Goal: Information Seeking & Learning: Learn about a topic

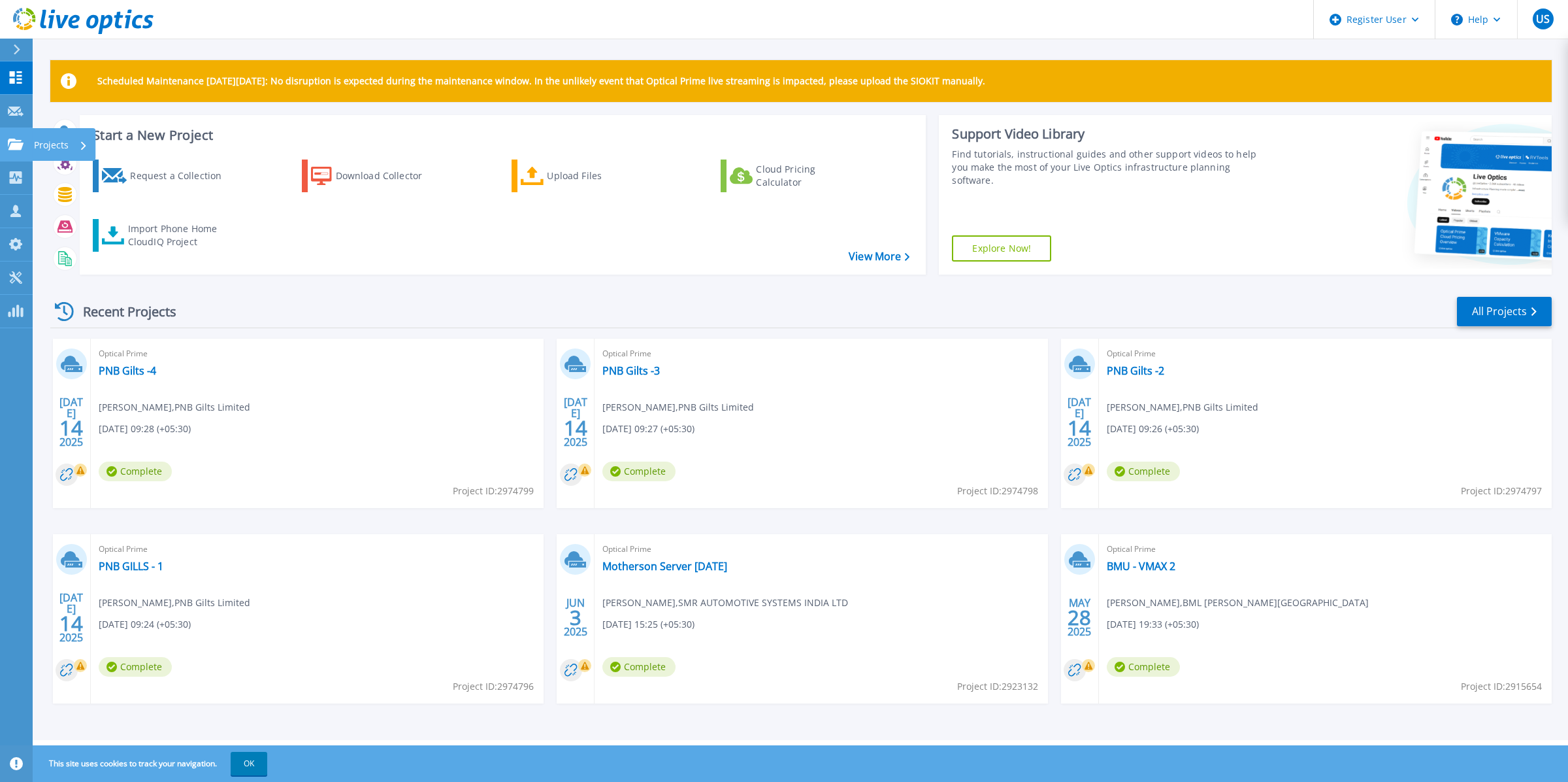
click at [17, 133] on link "Projects Projects" at bounding box center [16, 145] width 32 height 33
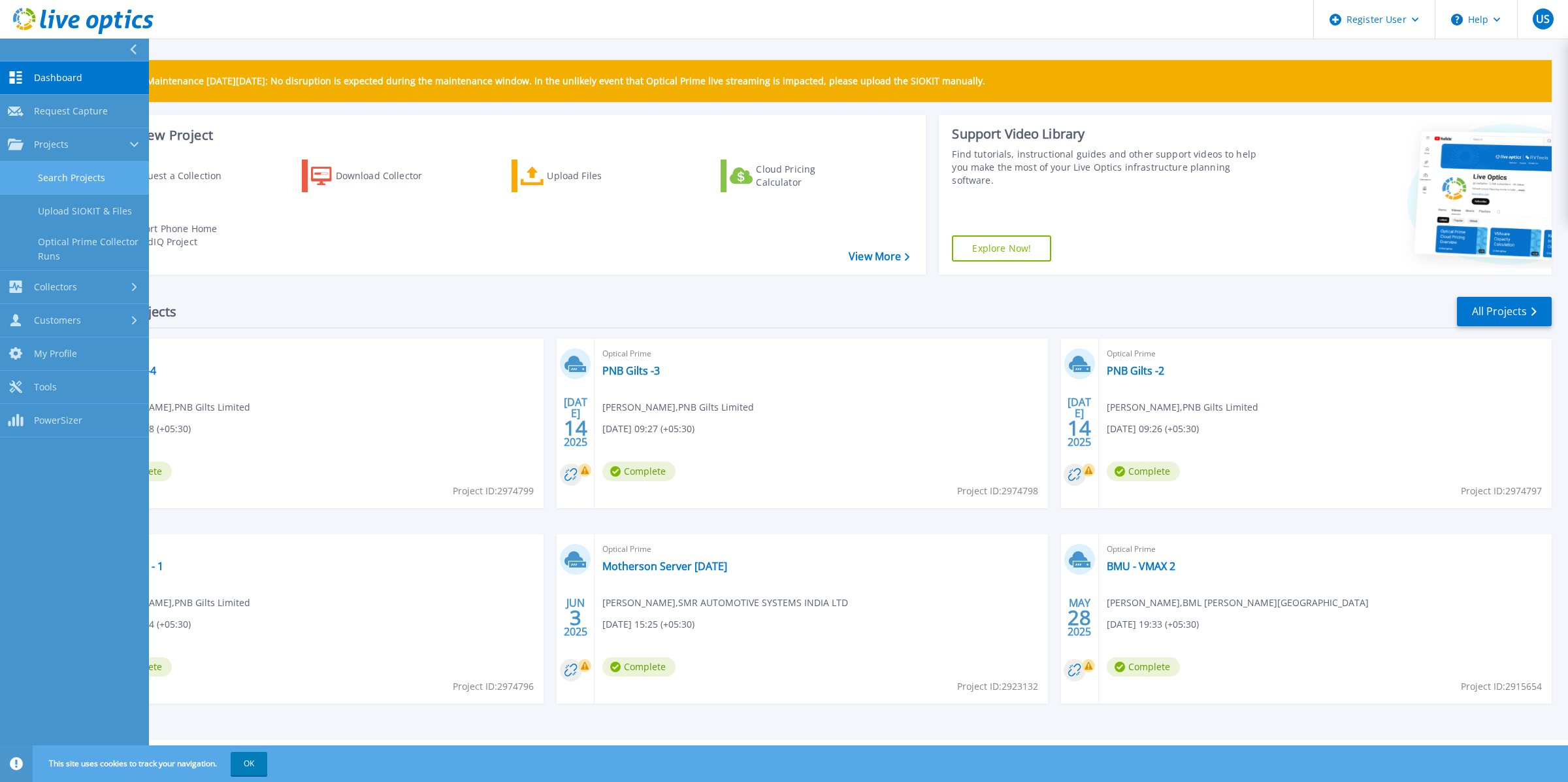
click at [113, 178] on link "Search Projects" at bounding box center [74, 178] width 149 height 33
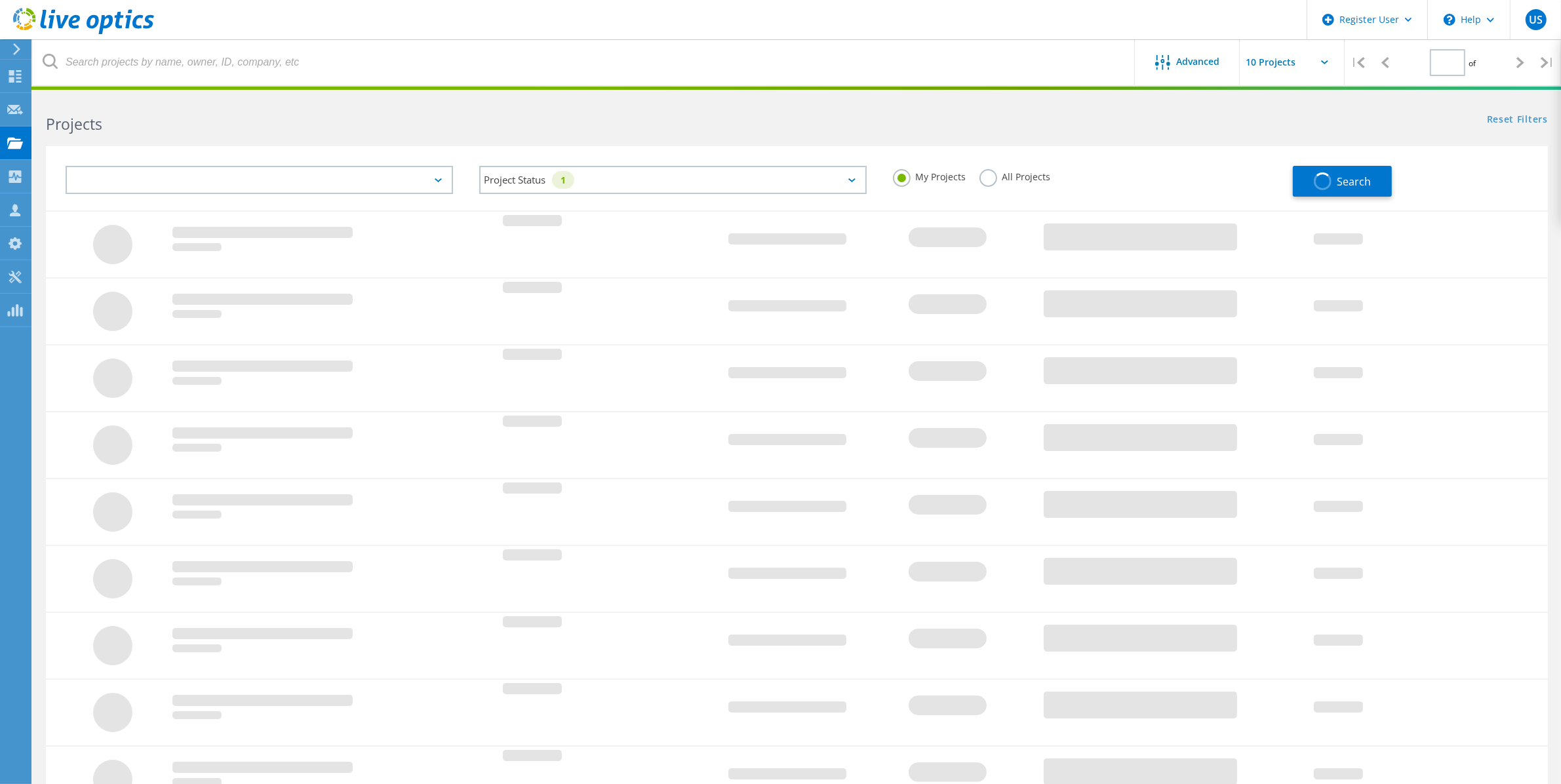
type input "1"
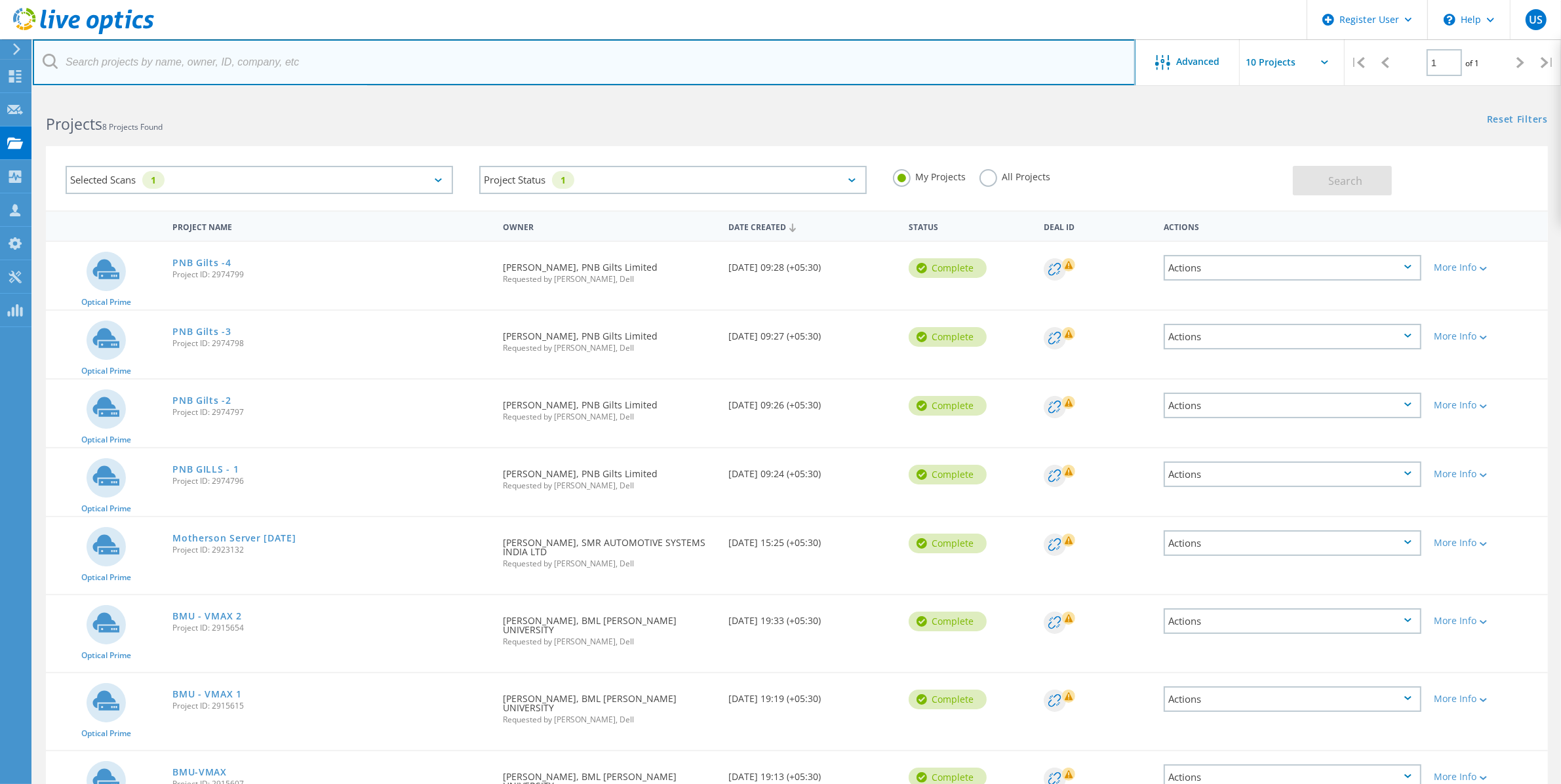
click at [316, 66] on input "text" at bounding box center [583, 62] width 1102 height 46
paste input "3053550"
type input "3053550"
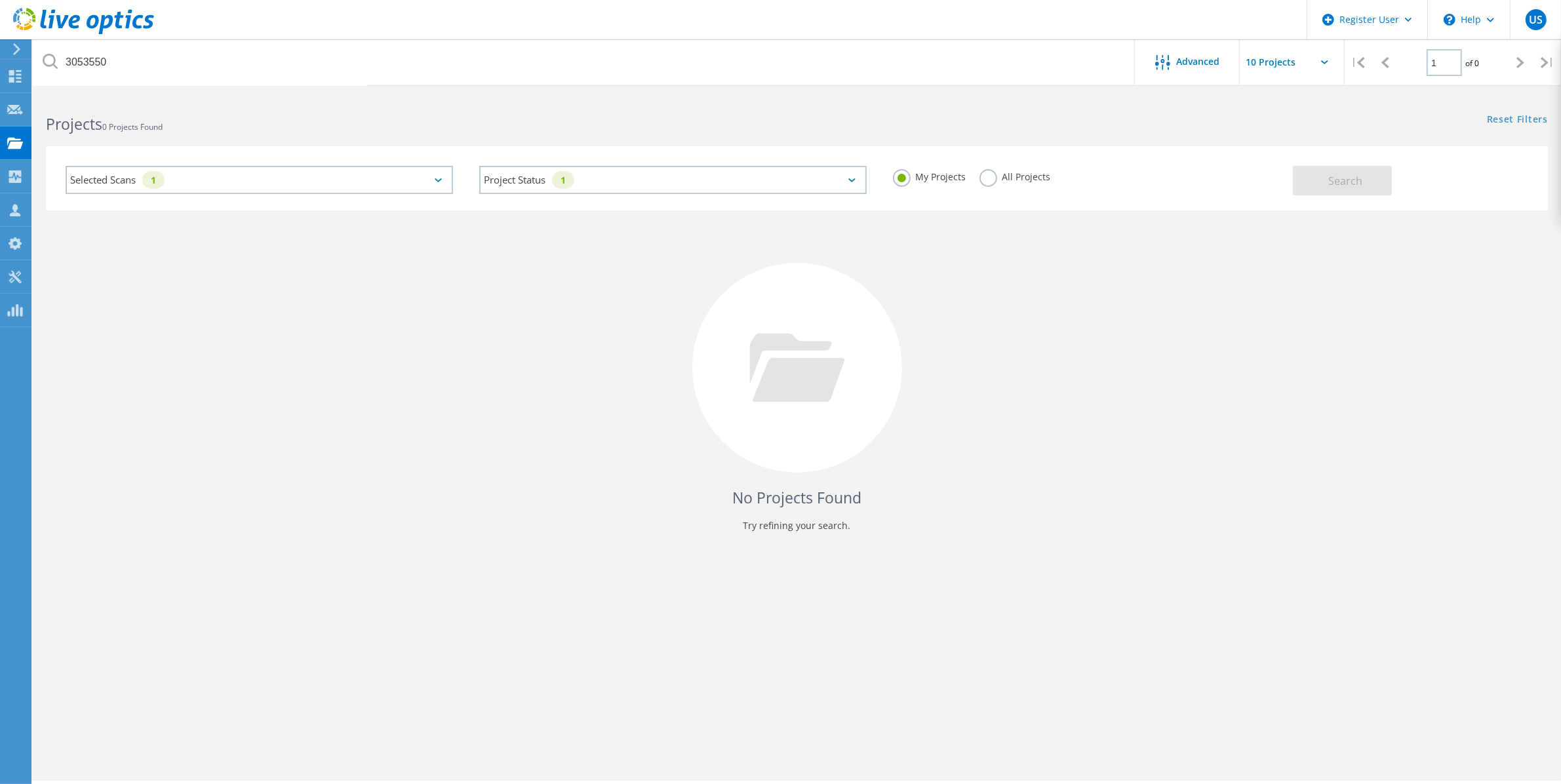
click at [988, 176] on label "All Projects" at bounding box center [1015, 175] width 72 height 13
click at [0, 0] on input "All Projects" at bounding box center [0, 0] width 0 height 0
click at [1337, 167] on button "Search" at bounding box center [1342, 180] width 99 height 30
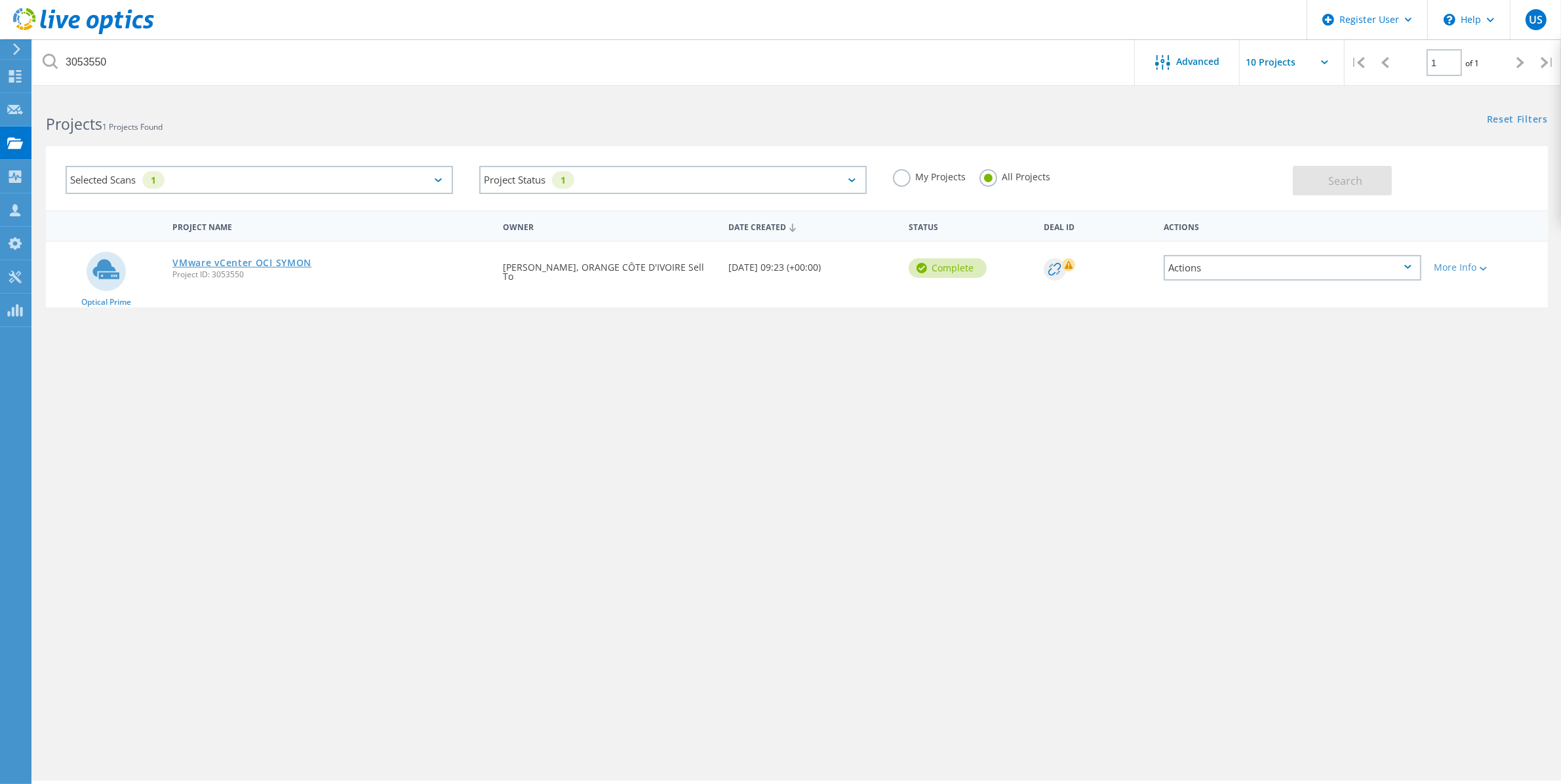
click at [292, 260] on link "VMware vCenter OCI SYMON" at bounding box center [242, 263] width 139 height 9
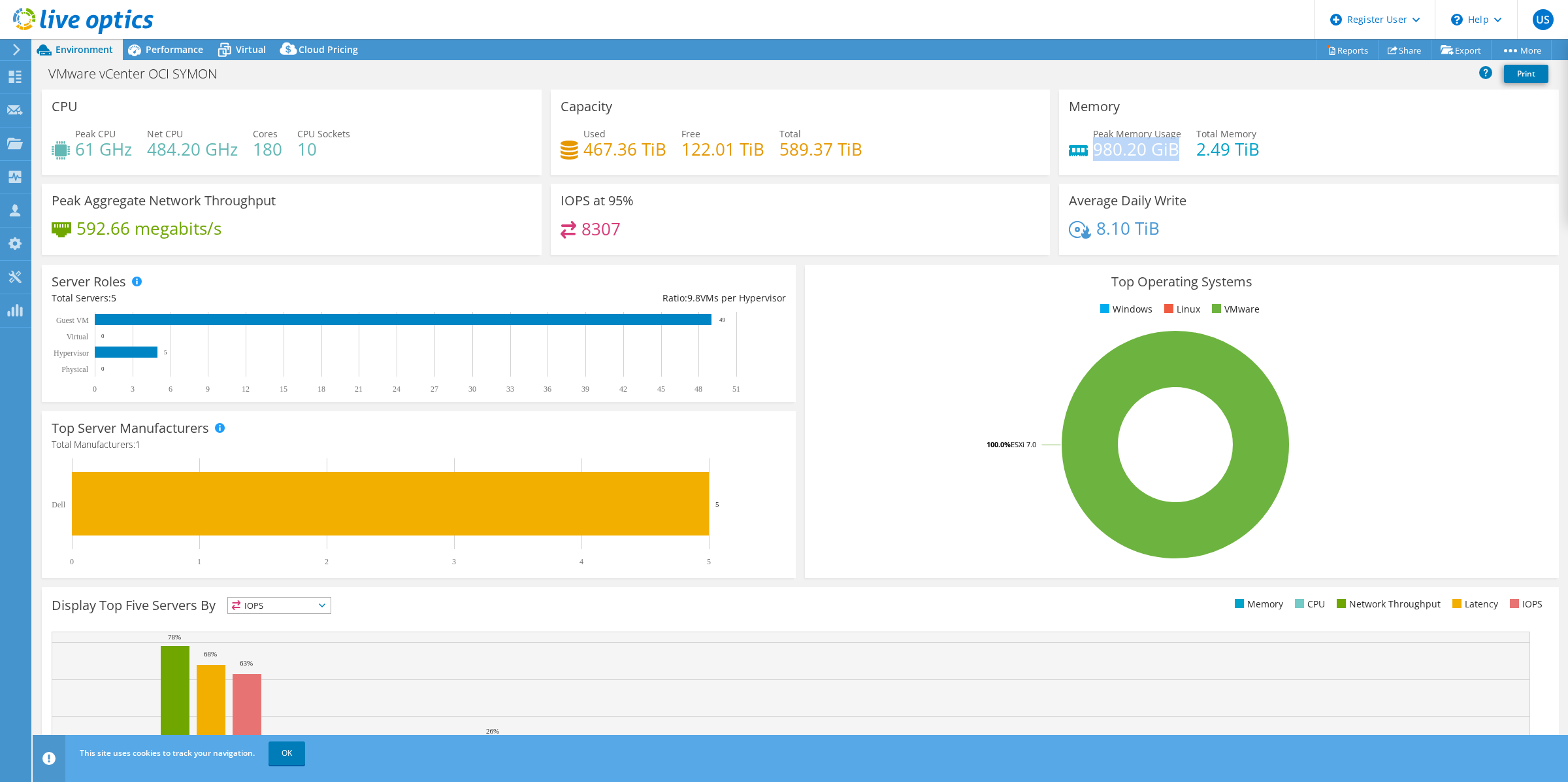
drag, startPoint x: 1089, startPoint y: 148, endPoint x: 1172, endPoint y: 148, distance: 83.0
click at [1172, 148] on h4 "980.20 GiB" at bounding box center [1138, 149] width 89 height 15
click at [183, 50] on span "Performance" at bounding box center [174, 49] width 57 height 13
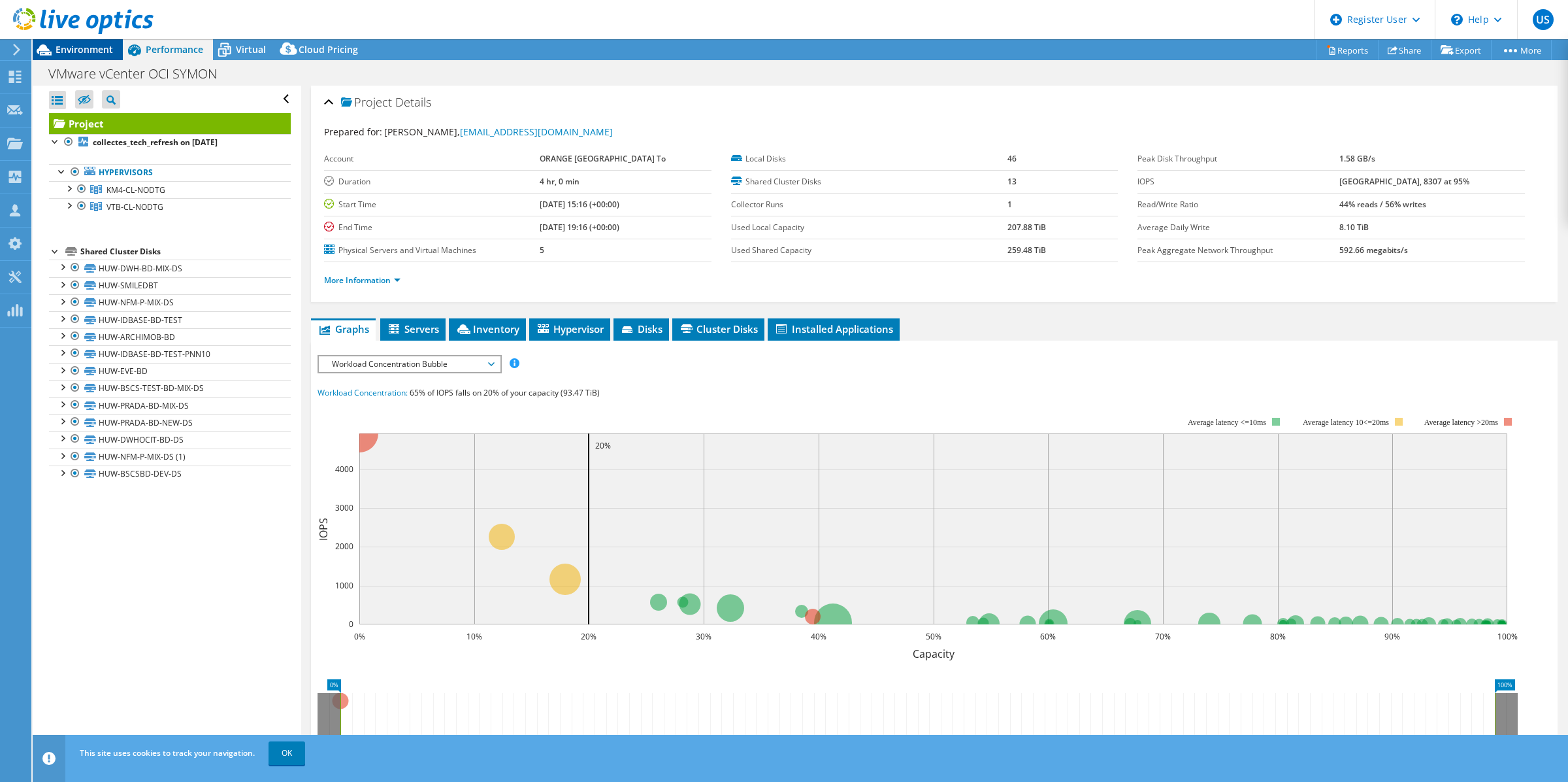
click at [84, 48] on span "Environment" at bounding box center [84, 49] width 57 height 13
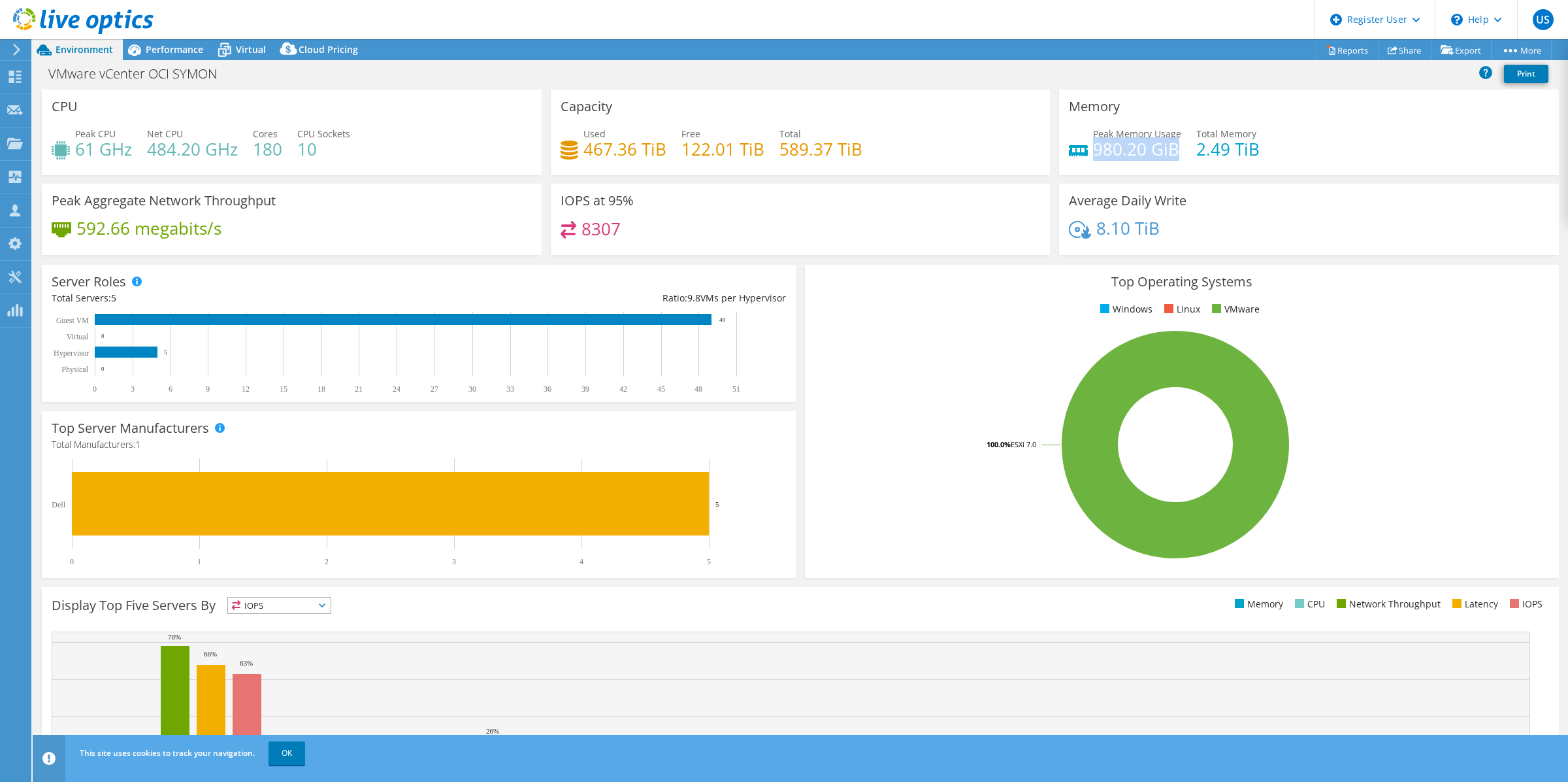
drag, startPoint x: 1085, startPoint y: 145, endPoint x: 1171, endPoint y: 155, distance: 86.6
click at [1171, 155] on h4 "980.20 GiB" at bounding box center [1138, 149] width 89 height 15
drag, startPoint x: 1171, startPoint y: 155, endPoint x: 1124, endPoint y: 108, distance: 66.5
click at [1124, 108] on div "Memory Peak Memory Usage 980.20 GiB Total Memory 2.49 TiB" at bounding box center [1309, 132] width 500 height 86
drag, startPoint x: 1089, startPoint y: 148, endPoint x: 1174, endPoint y: 148, distance: 85.0
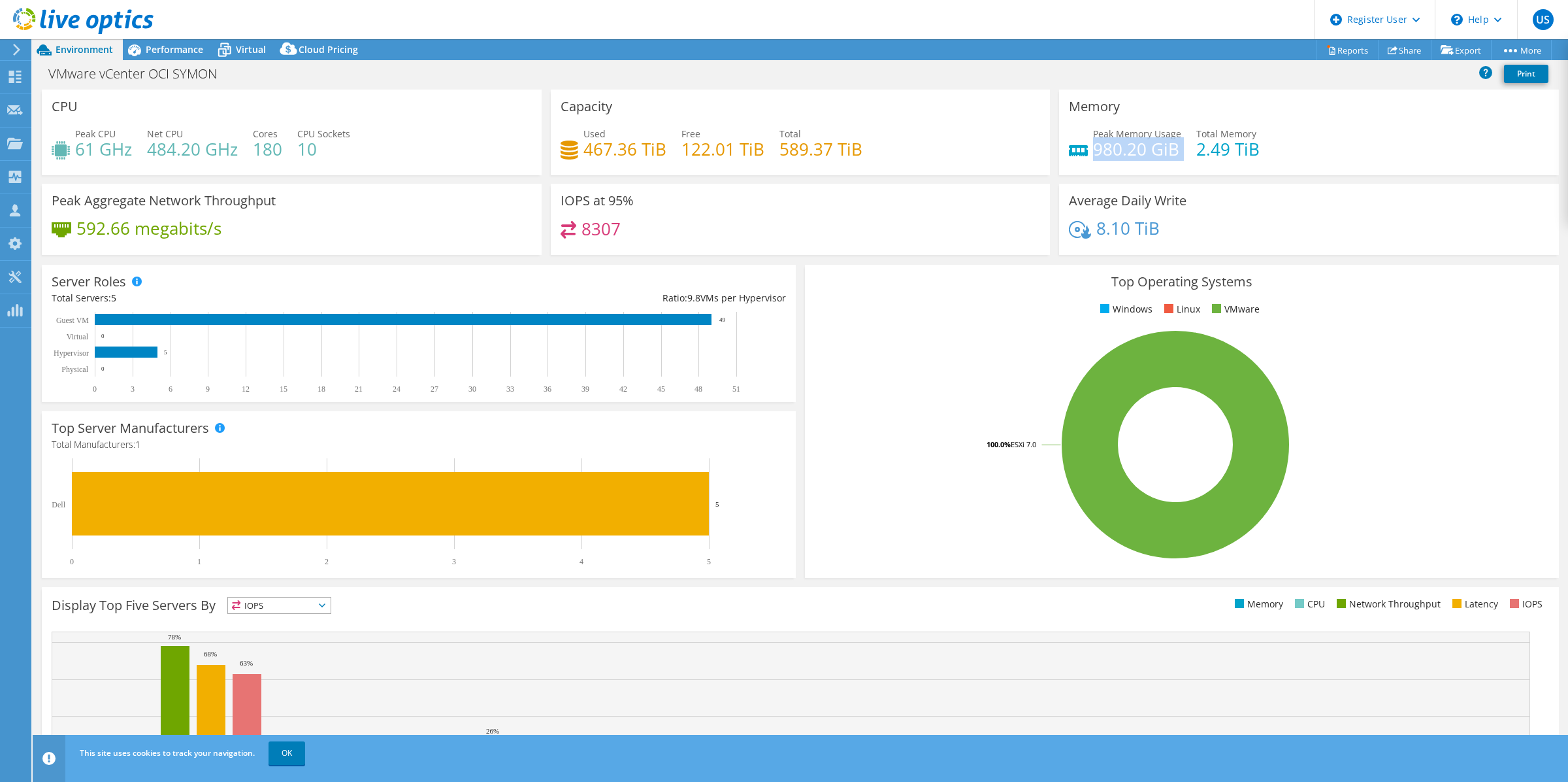
click at [1174, 148] on div "Peak Memory Usage 980.20 GiB Total Memory 2.49 TiB" at bounding box center [1309, 148] width 480 height 42
click at [1001, 197] on div "IOPS at 95% 8307" at bounding box center [801, 219] width 500 height 71
click at [193, 54] on span "Performance" at bounding box center [174, 49] width 57 height 13
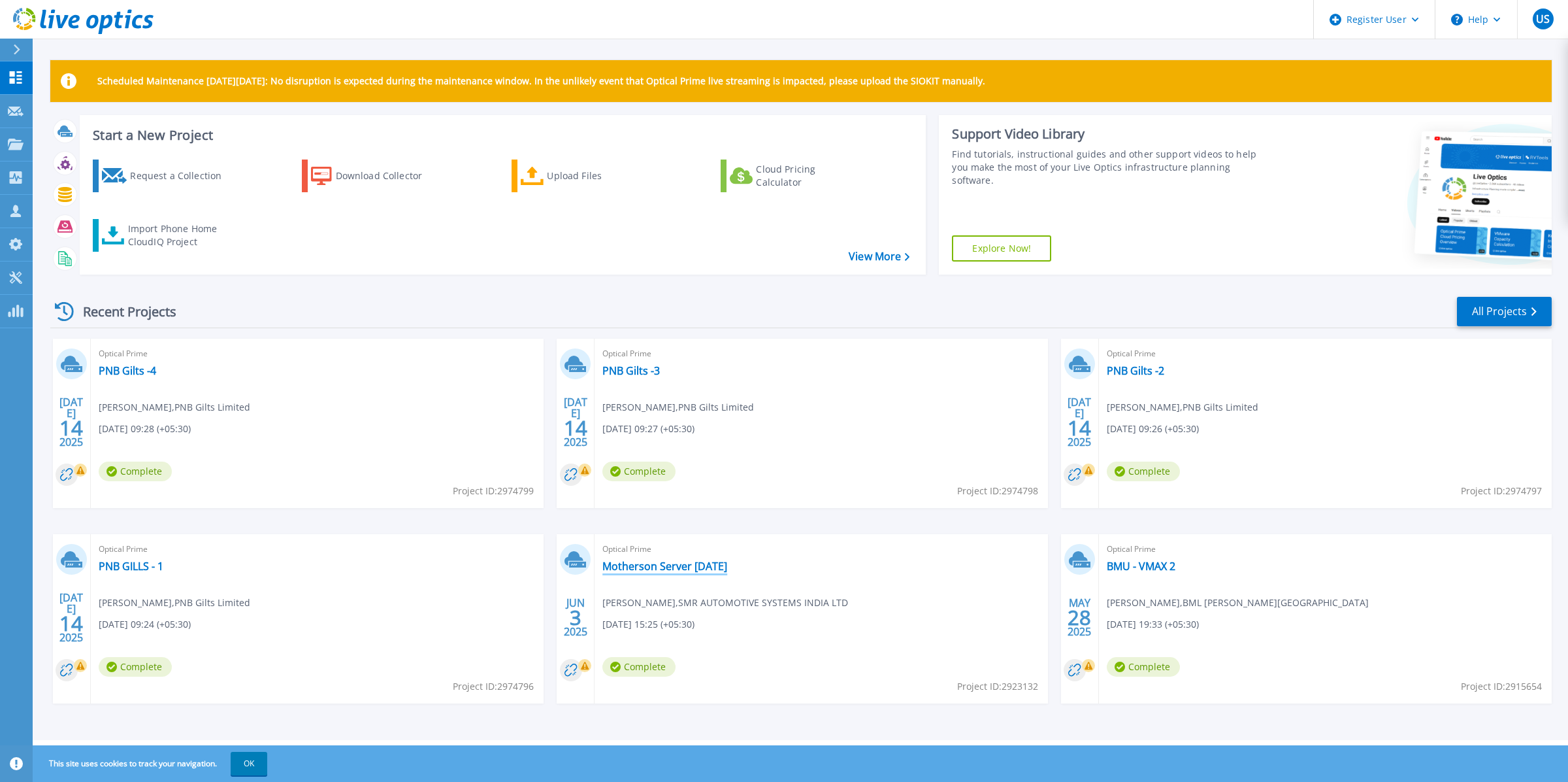
click at [677, 572] on link "Motherson Server 3June25" at bounding box center [665, 567] width 125 height 13
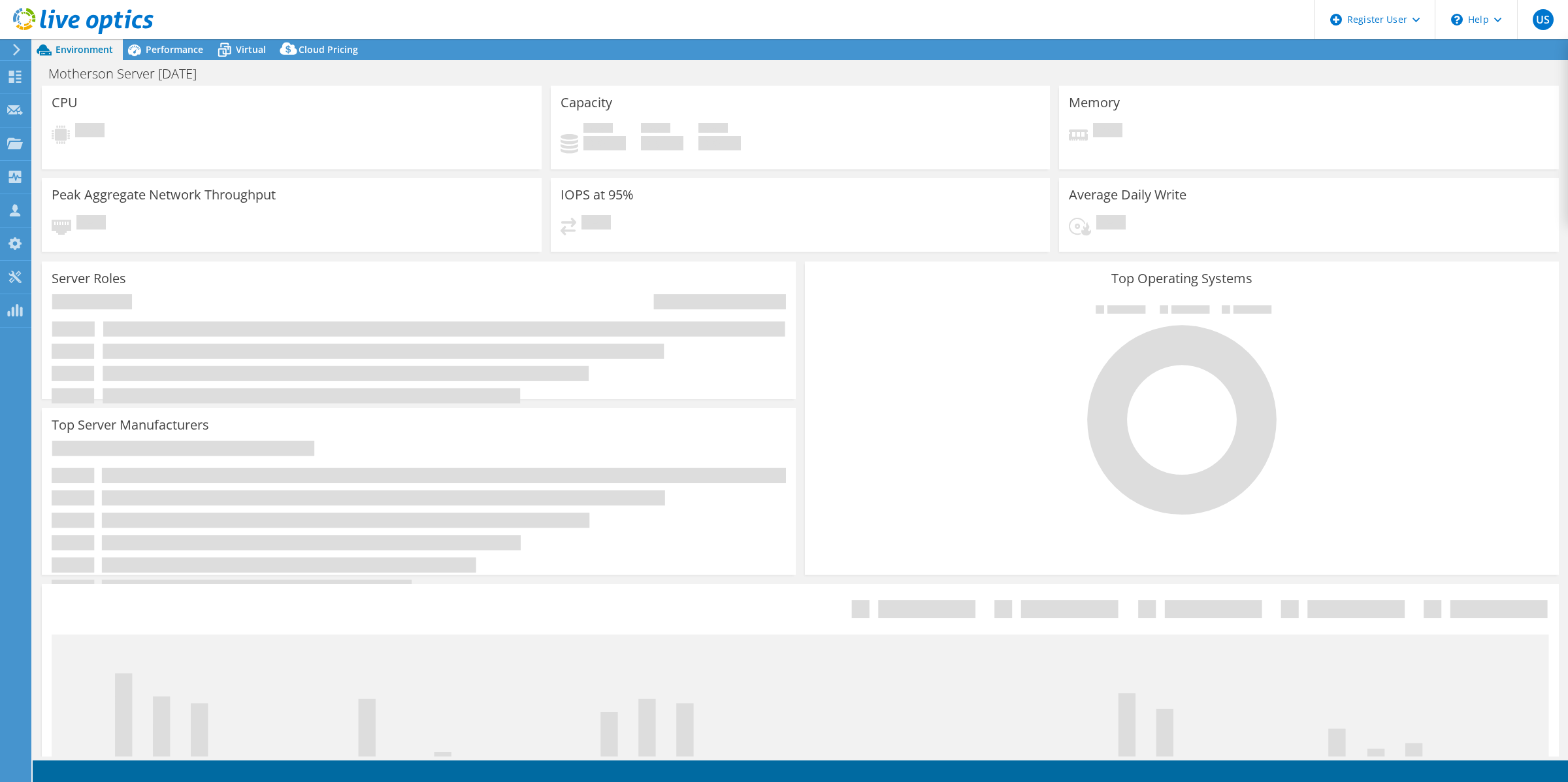
select select "[GEOGRAPHIC_DATA]"
select select "USD"
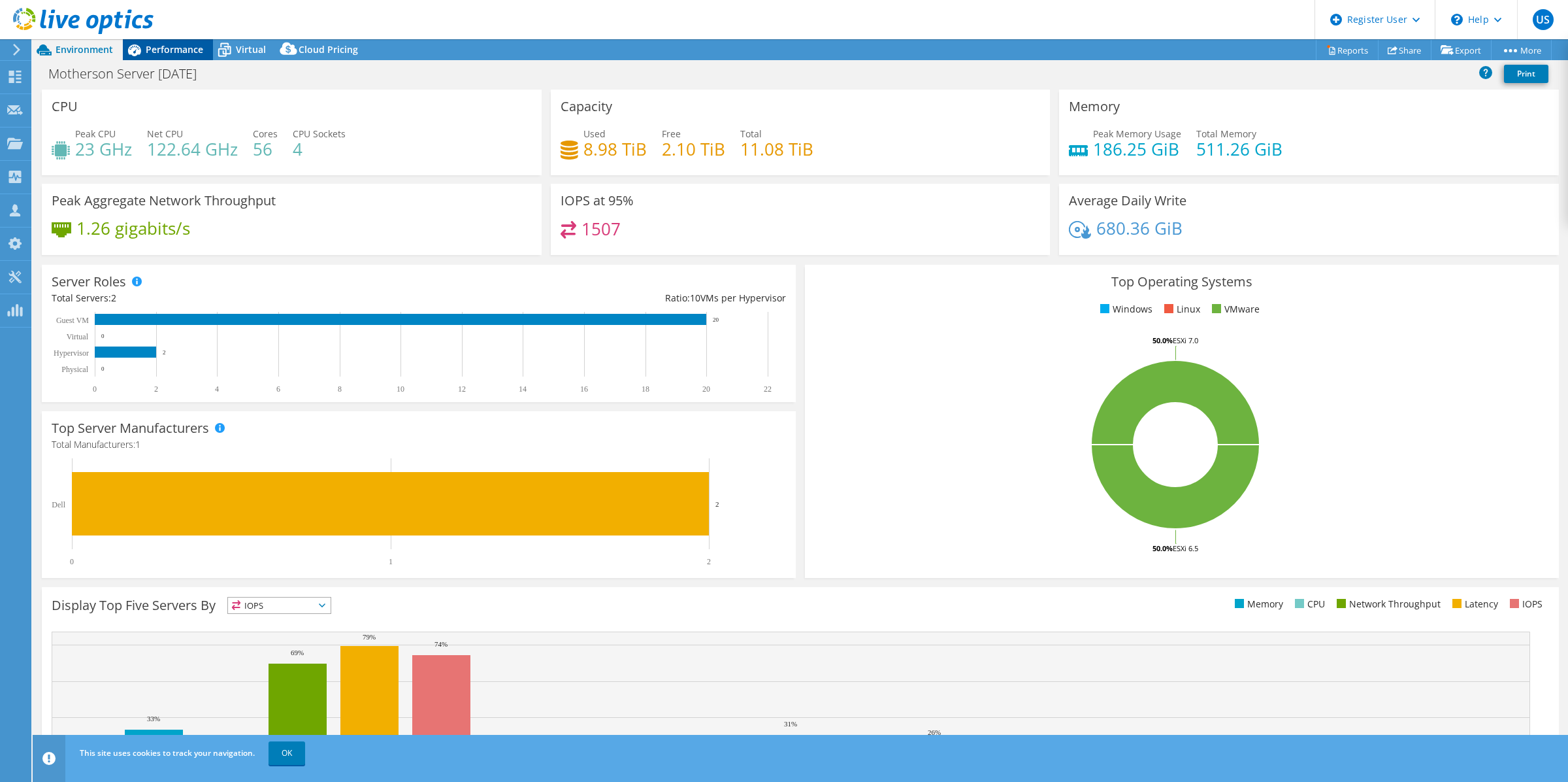
click at [176, 57] on div "Performance" at bounding box center [168, 50] width 90 height 21
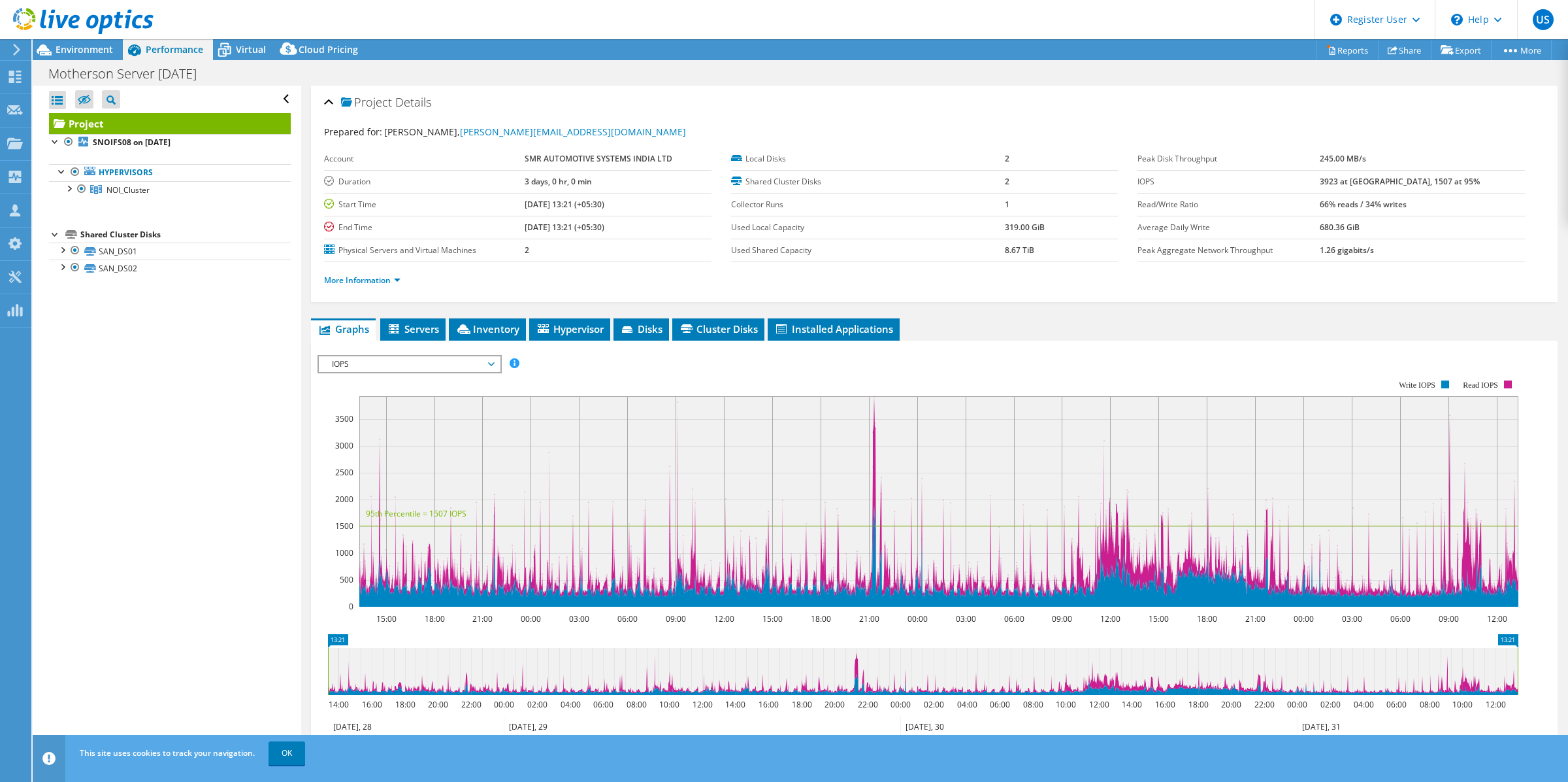
click at [387, 361] on span "IOPS" at bounding box center [409, 364] width 168 height 16
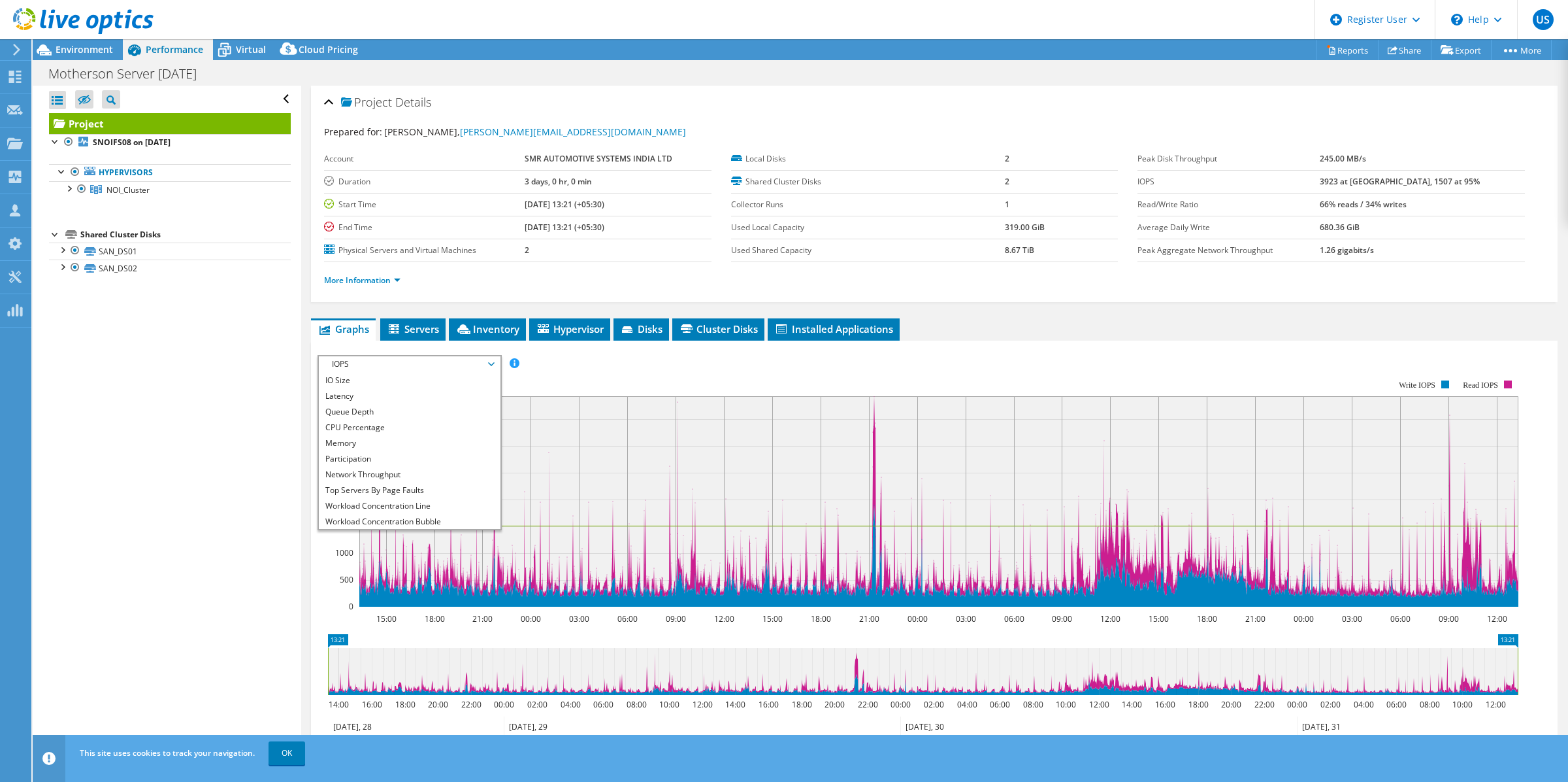
scroll to position [47, 0]
click at [408, 501] on li "Workload Concentration Bubble" at bounding box center [410, 506] width 181 height 16
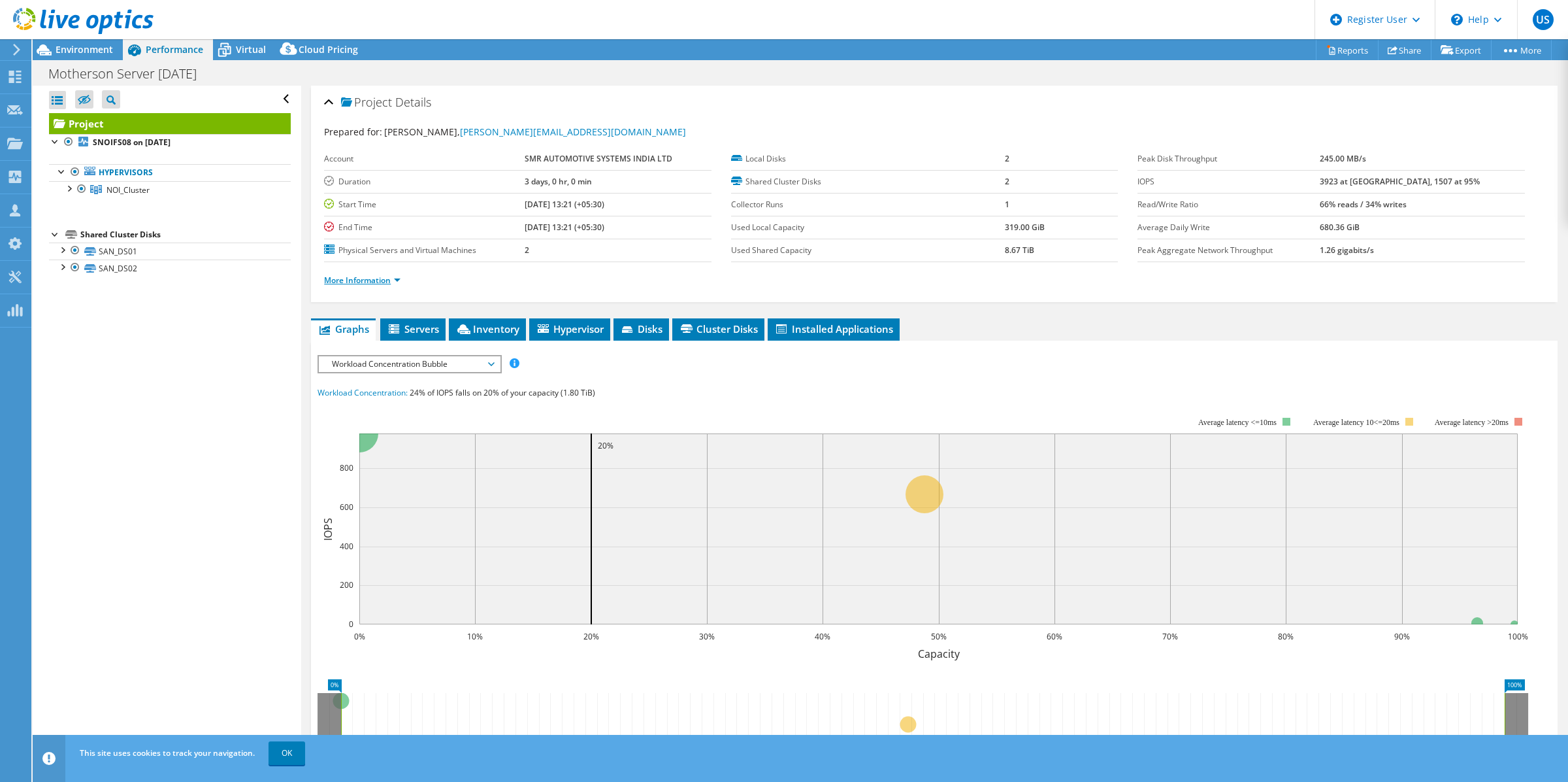
click at [365, 279] on link "More Information" at bounding box center [363, 280] width 77 height 11
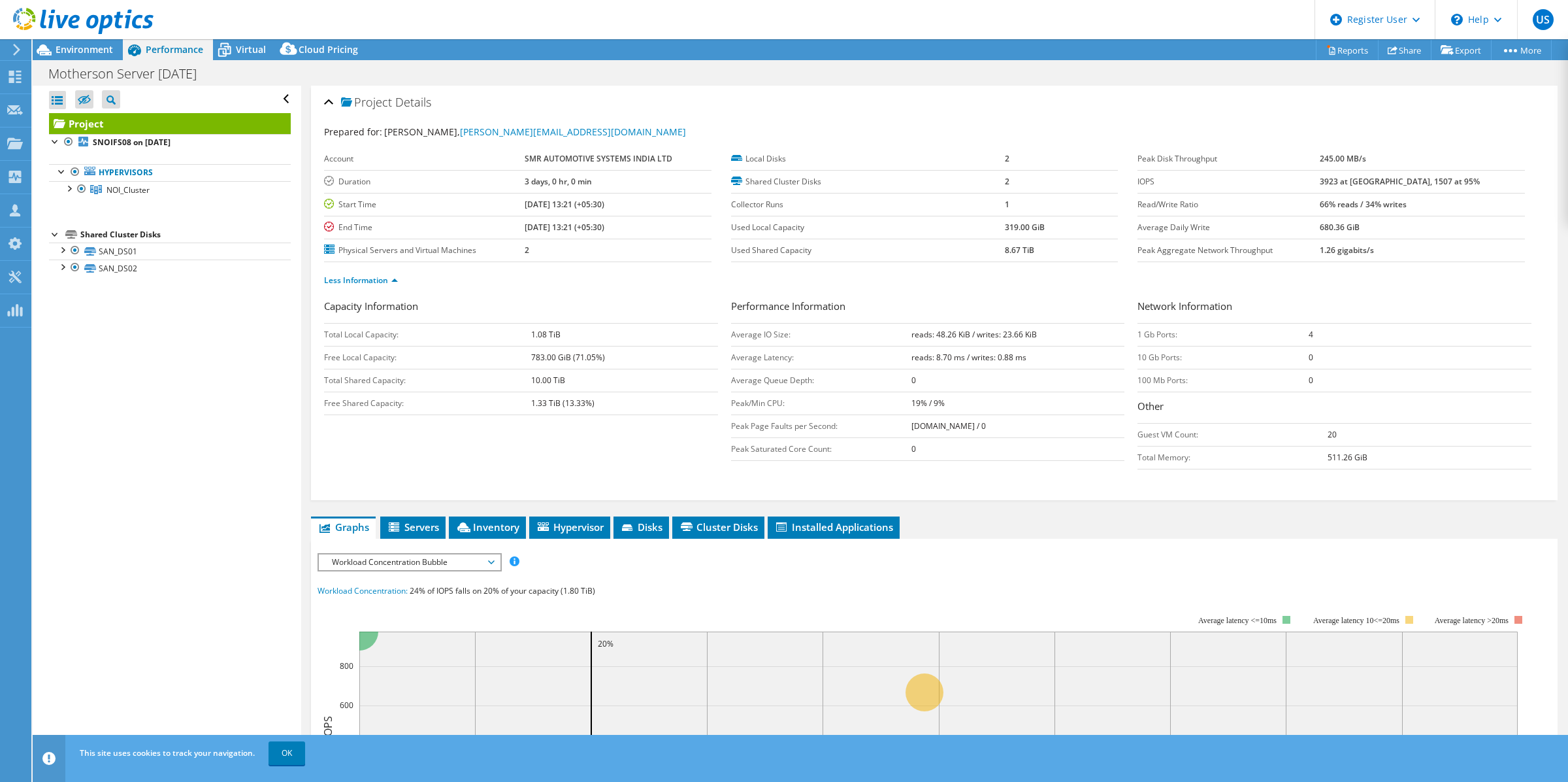
drag, startPoint x: 903, startPoint y: 334, endPoint x: 1063, endPoint y: 340, distance: 160.1
click at [1063, 340] on tr "Average IO Size: reads: 48.26 KiB / writes: 23.66 KiB" at bounding box center [928, 334] width 394 height 23
